Goal: Transaction & Acquisition: Purchase product/service

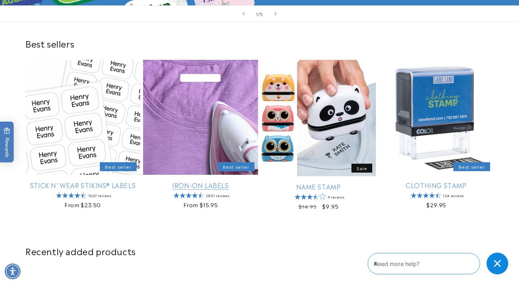
click at [199, 184] on link "Iron-On Labels" at bounding box center [200, 185] width 115 height 8
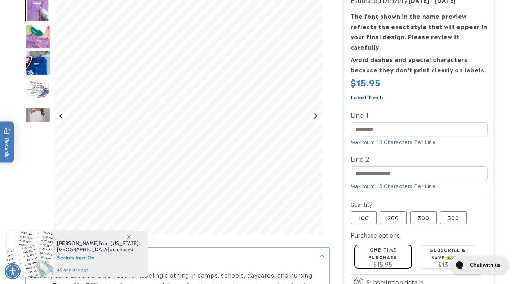
scroll to position [134, 0]
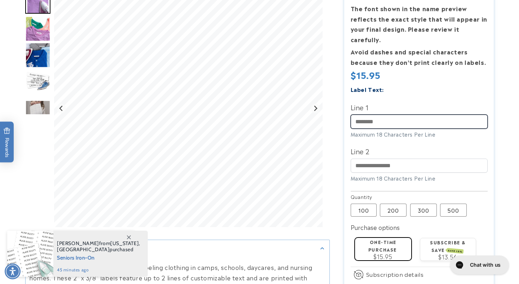
click at [361, 117] on input "Line 1" at bounding box center [418, 122] width 137 height 14
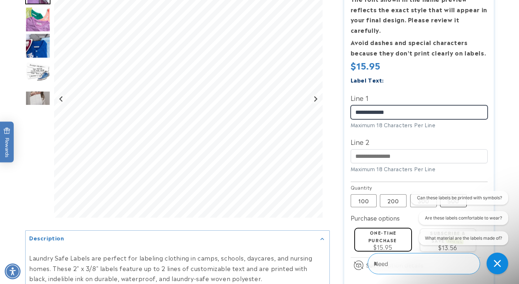
scroll to position [0, 0]
type input "**********"
click at [480, 165] on div "Maximum 18 Characters Per Line" at bounding box center [418, 169] width 137 height 8
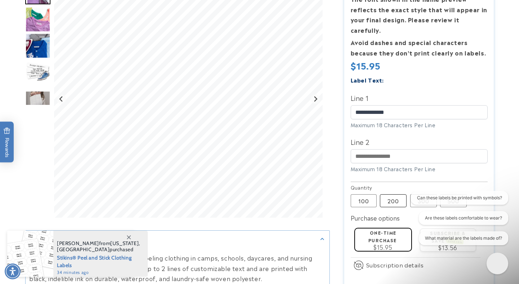
click at [395, 196] on label "200 Variant sold out or unavailable" at bounding box center [393, 200] width 27 height 13
click at [457, 194] on label "500 Variant sold out or unavailable" at bounding box center [453, 200] width 27 height 13
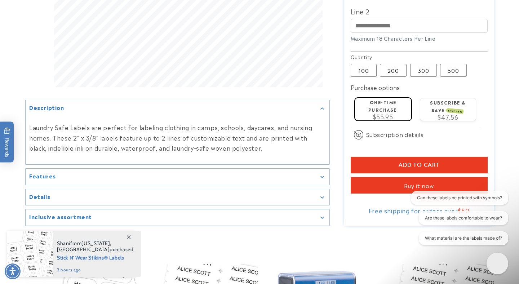
scroll to position [276, 0]
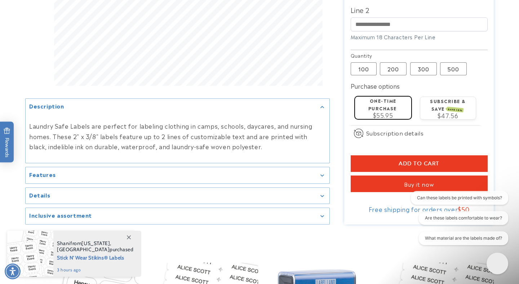
click at [390, 155] on button "Add to cart" at bounding box center [418, 163] width 137 height 17
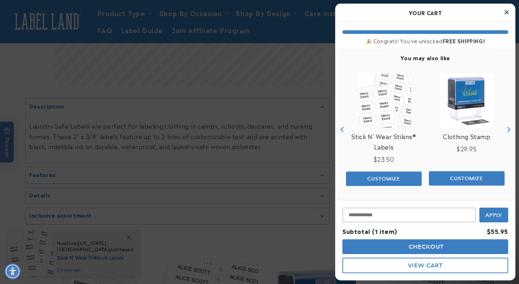
scroll to position [0, 0]
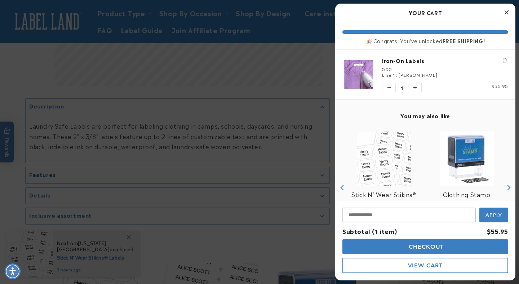
click at [415, 246] on span "Checkout" at bounding box center [425, 246] width 37 height 7
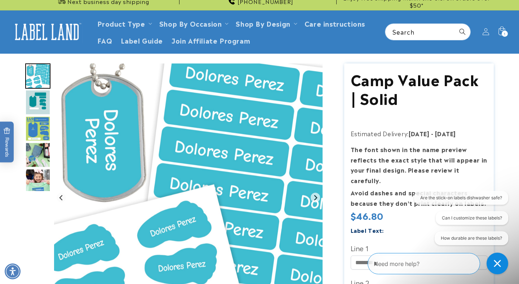
scroll to position [5, 0]
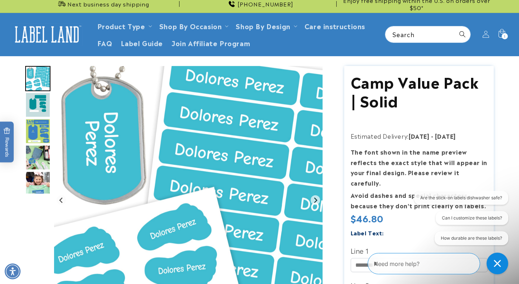
click at [377, 89] on h1 "Camp Value Pack | Solid" at bounding box center [418, 90] width 137 height 37
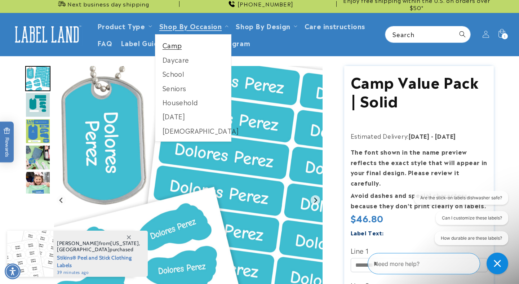
click at [190, 47] on link "Camp" at bounding box center [193, 45] width 76 height 14
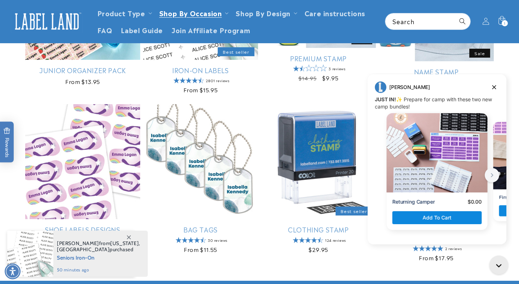
scroll to position [495, 0]
